Goal: Find specific page/section: Find specific page/section

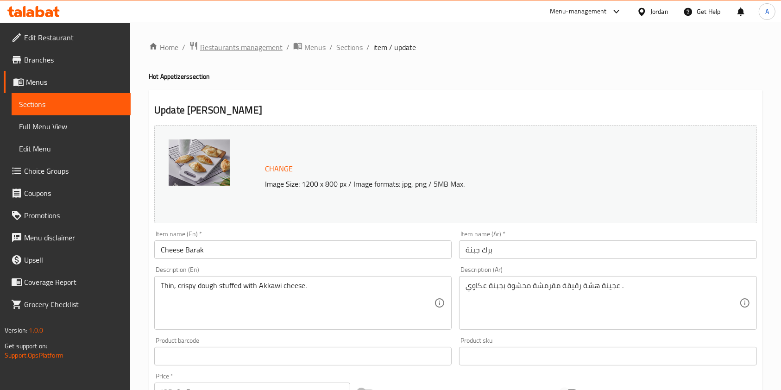
click at [226, 42] on span "Restaurants management" at bounding box center [241, 47] width 83 height 11
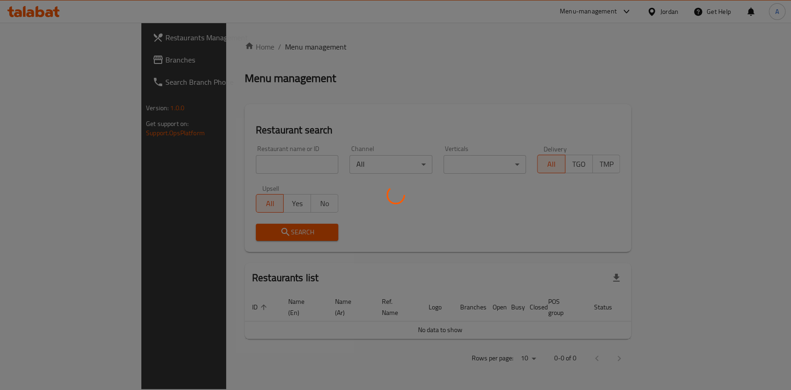
click at [232, 164] on div at bounding box center [395, 195] width 791 height 390
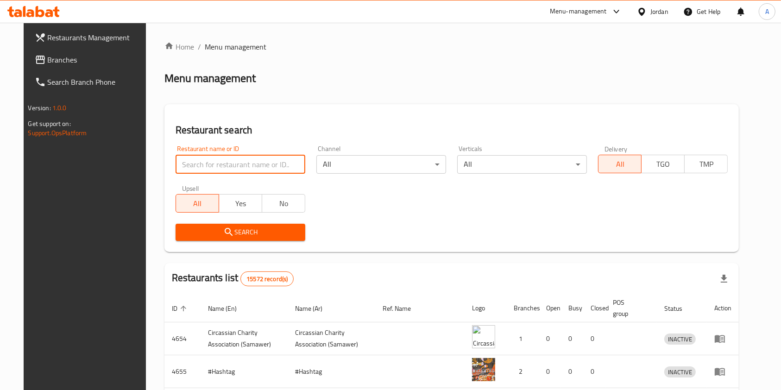
click at [232, 164] on input "search" at bounding box center [241, 164] width 130 height 19
type input "ملوخية امي"
click button "Search" at bounding box center [241, 232] width 130 height 17
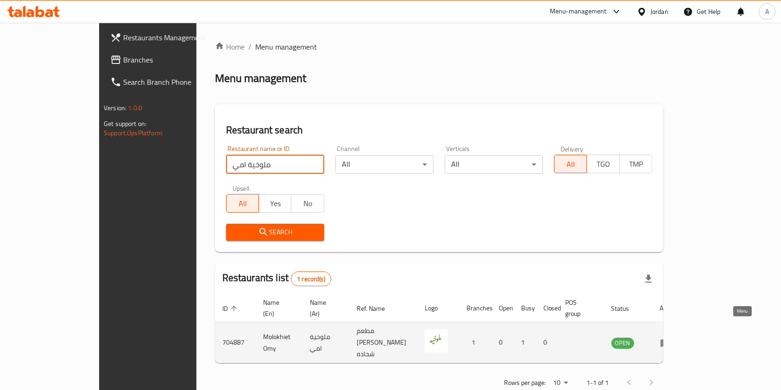
click at [672, 337] on icon "enhanced table" at bounding box center [665, 342] width 11 height 11
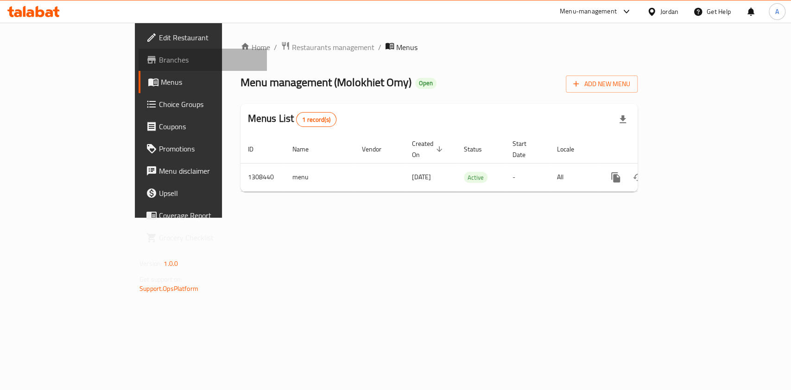
click at [139, 68] on link "Branches" at bounding box center [203, 60] width 128 height 22
